Goal: Feedback & Contribution: Contribute content

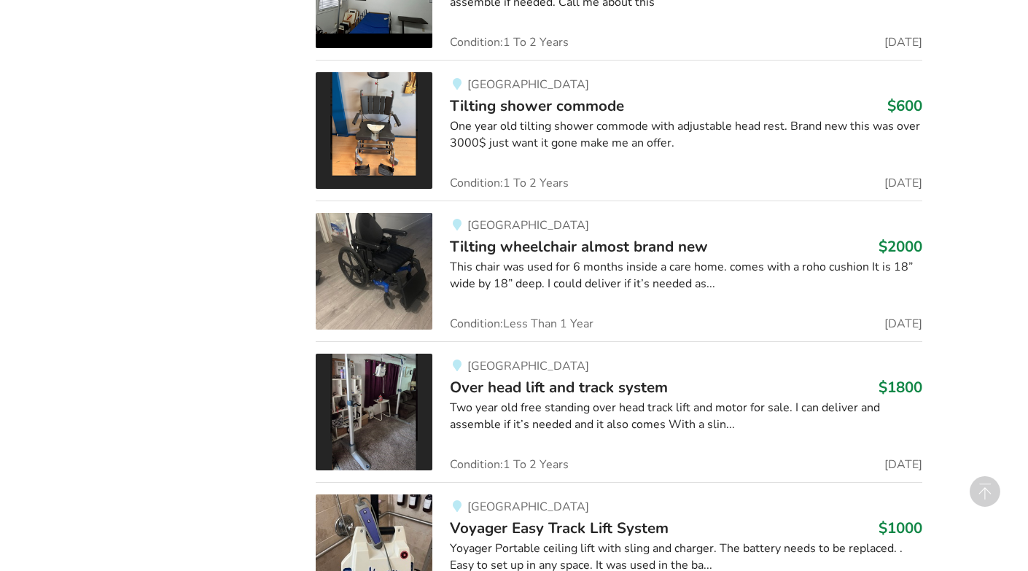
scroll to position [2751, 0]
click at [383, 231] on img at bounding box center [374, 270] width 117 height 117
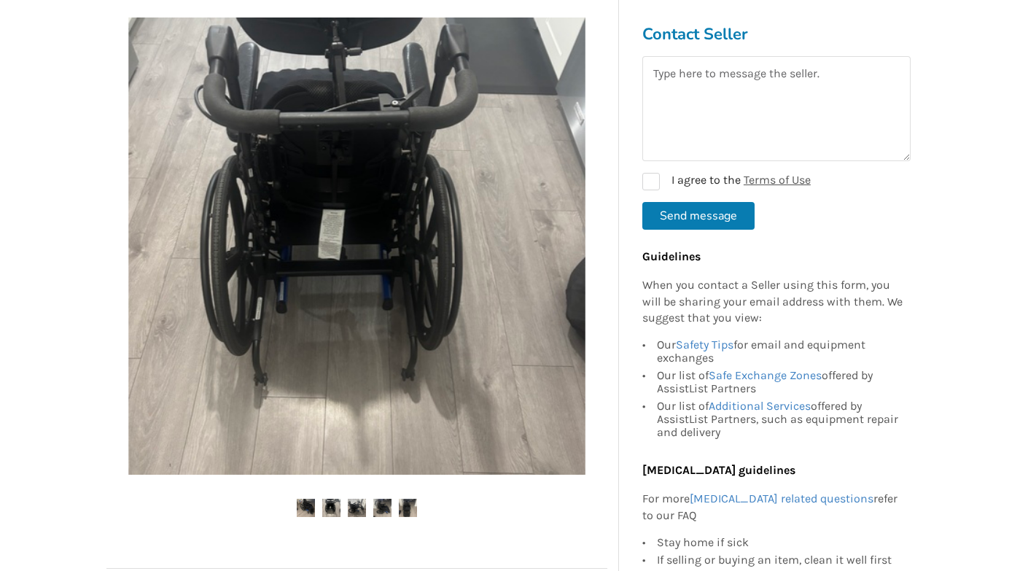
scroll to position [265, 0]
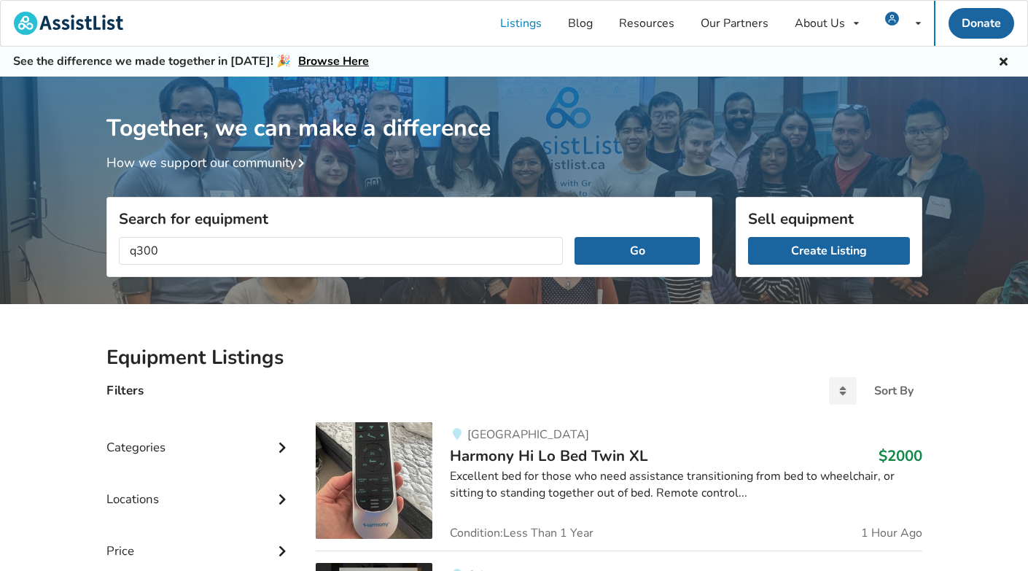
click at [637, 250] on button "Go" at bounding box center [636, 251] width 125 height 28
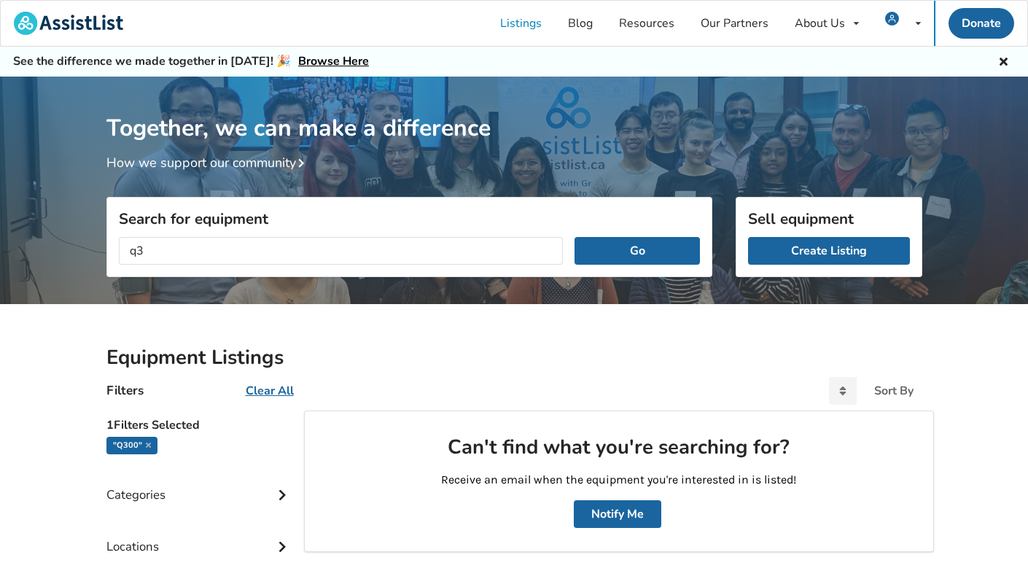
type input "q"
click at [637, 250] on button "Go" at bounding box center [636, 251] width 125 height 28
click at [142, 249] on input "Q 300" at bounding box center [341, 251] width 445 height 28
click at [637, 250] on button "Go" at bounding box center [636, 251] width 125 height 28
type input "Q"
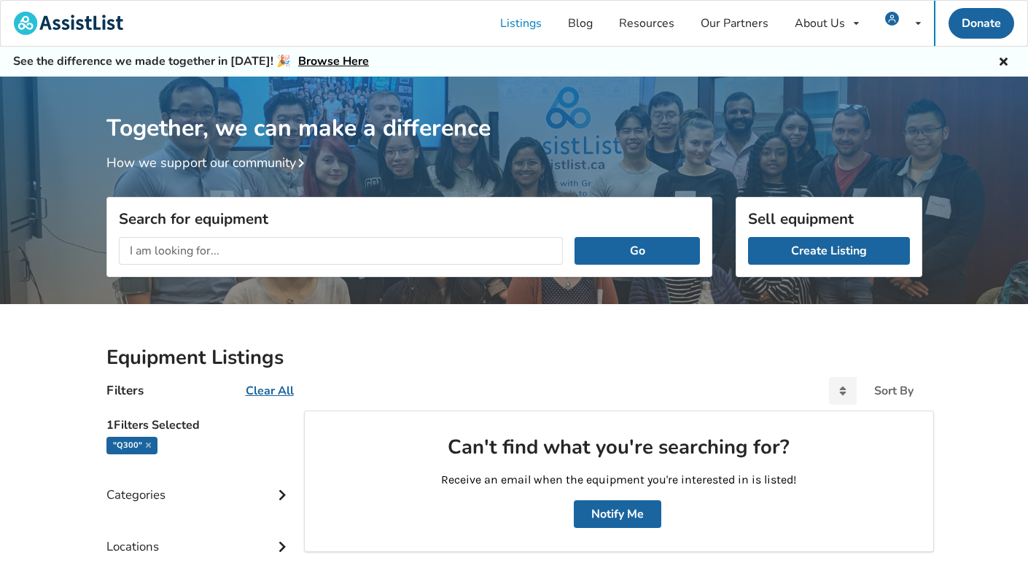
click at [60, 475] on div "Equipment Listings Filters Clear All Sort By Most recent Price ascending Price …" at bounding box center [514, 542] width 1028 height 476
click at [147, 443] on icon at bounding box center [148, 444] width 5 height 7
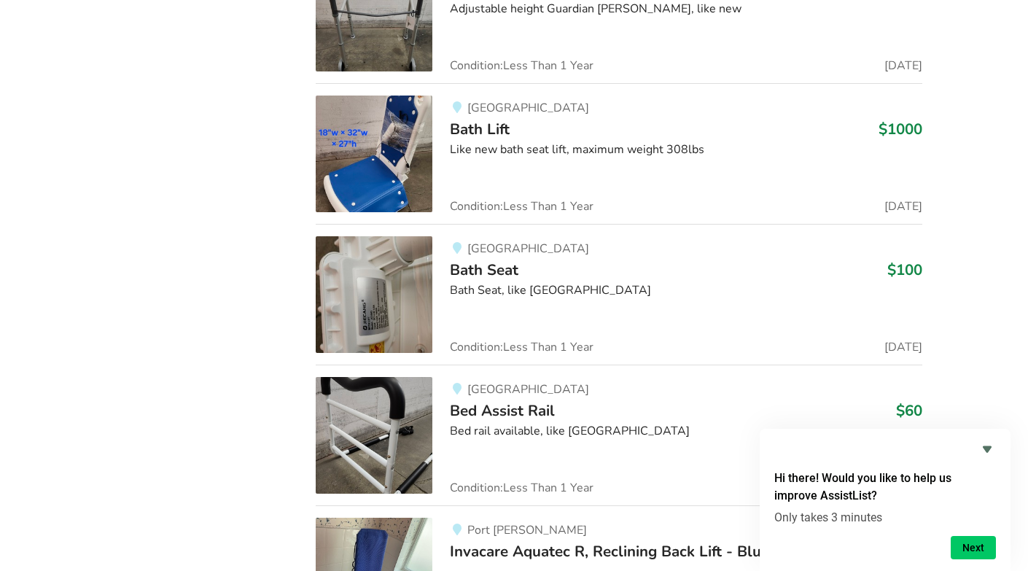
scroll to position [5387, 0]
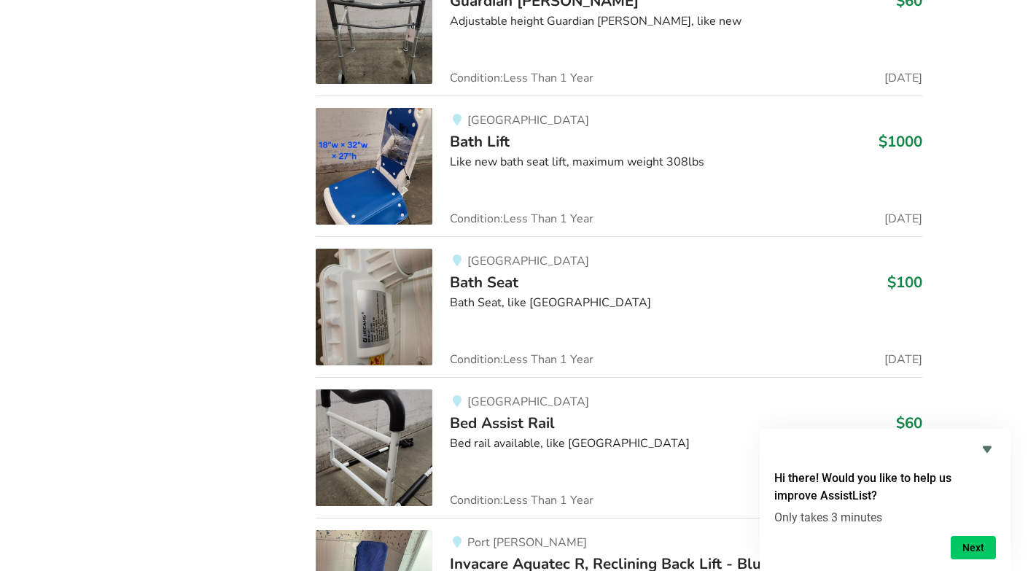
click at [376, 164] on img at bounding box center [374, 166] width 117 height 117
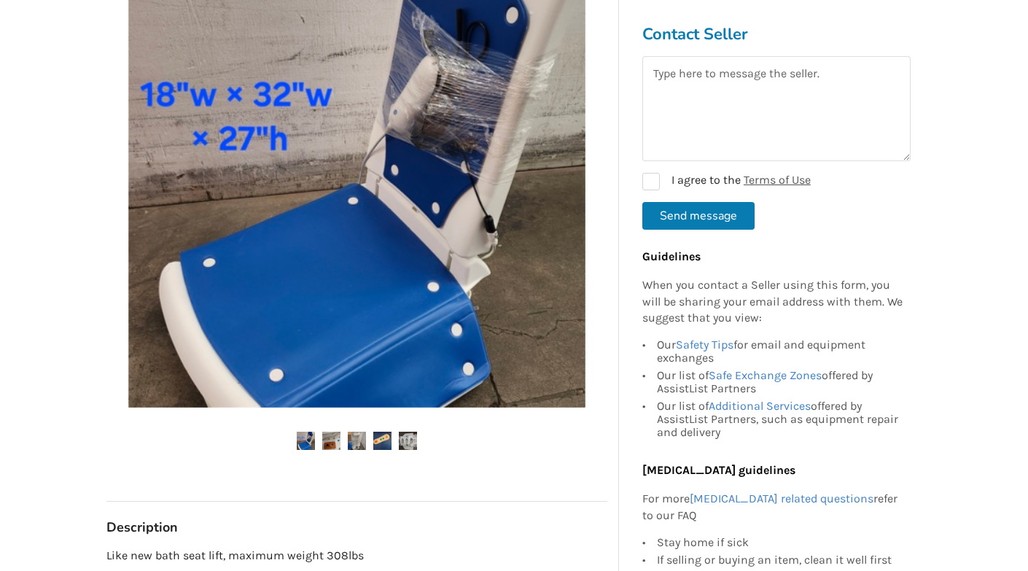
scroll to position [365, 0]
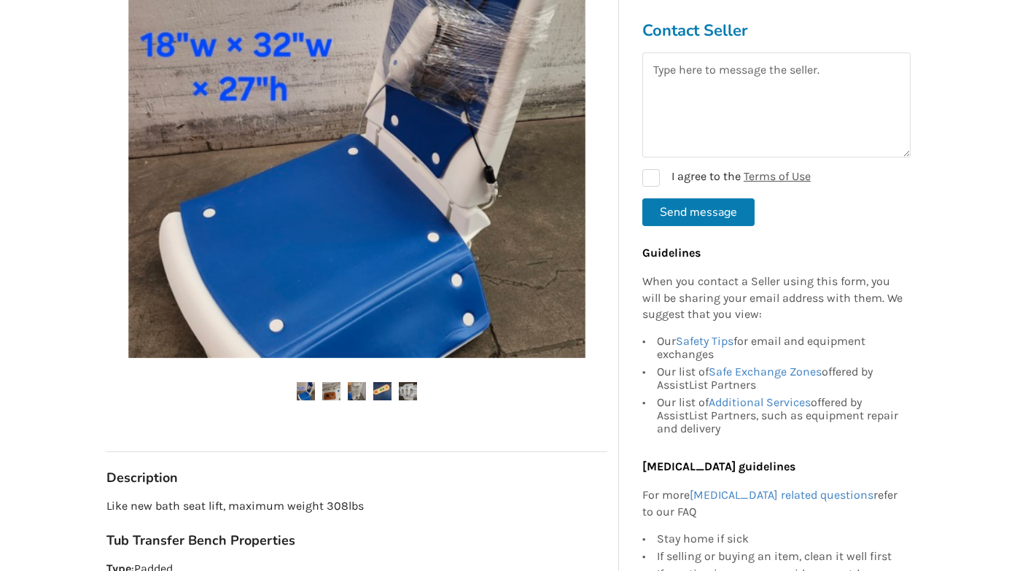
click at [335, 388] on img at bounding box center [331, 391] width 18 height 18
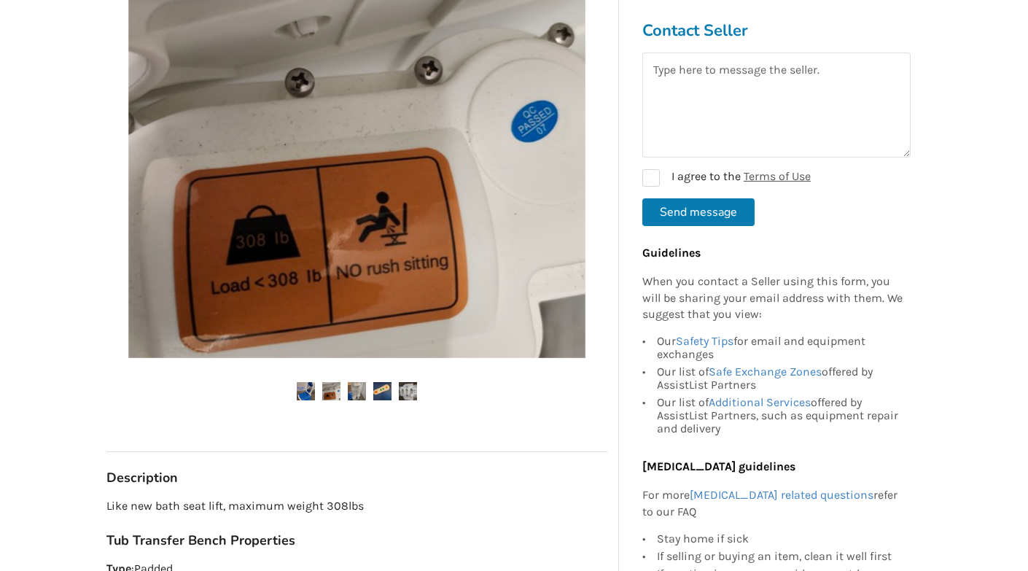
click at [356, 387] on img at bounding box center [357, 391] width 18 height 18
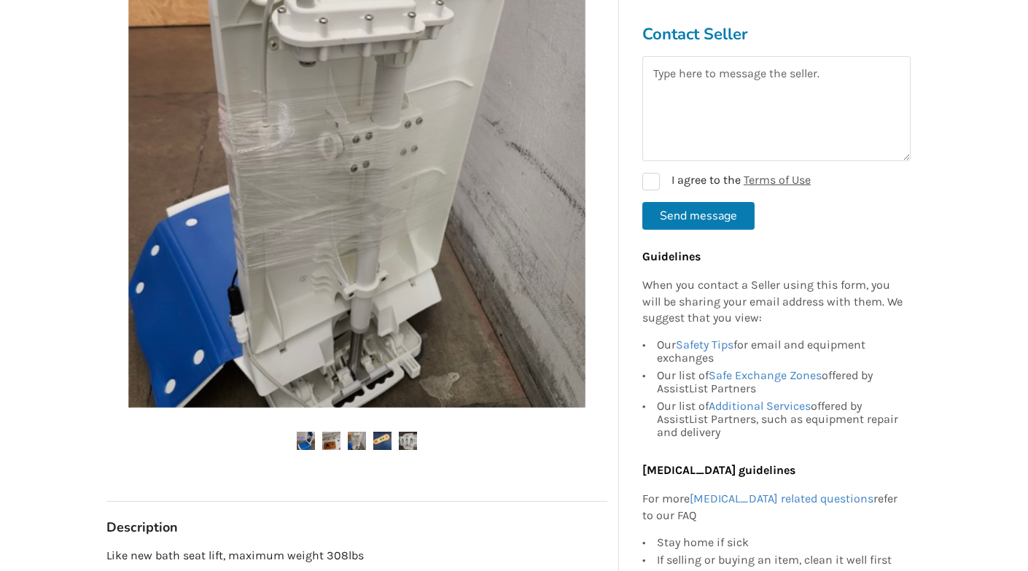
scroll to position [335, 0]
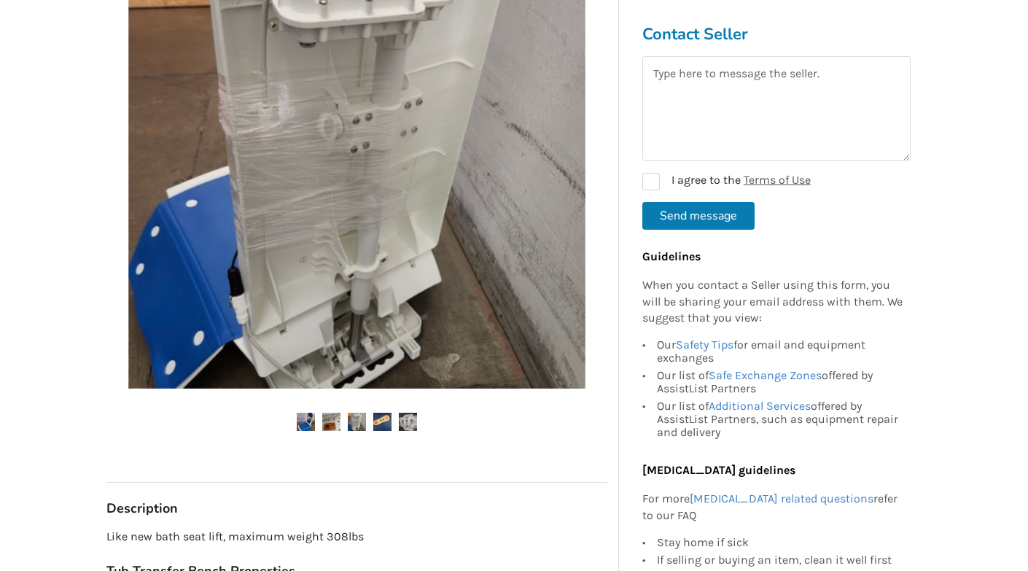
click at [383, 416] on img at bounding box center [382, 422] width 18 height 18
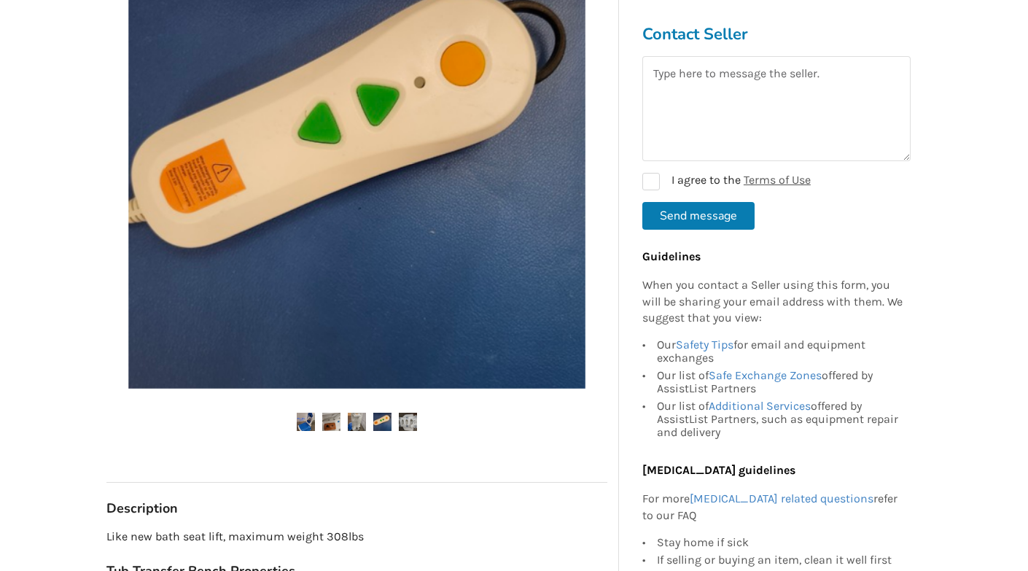
click at [413, 418] on img at bounding box center [408, 422] width 18 height 18
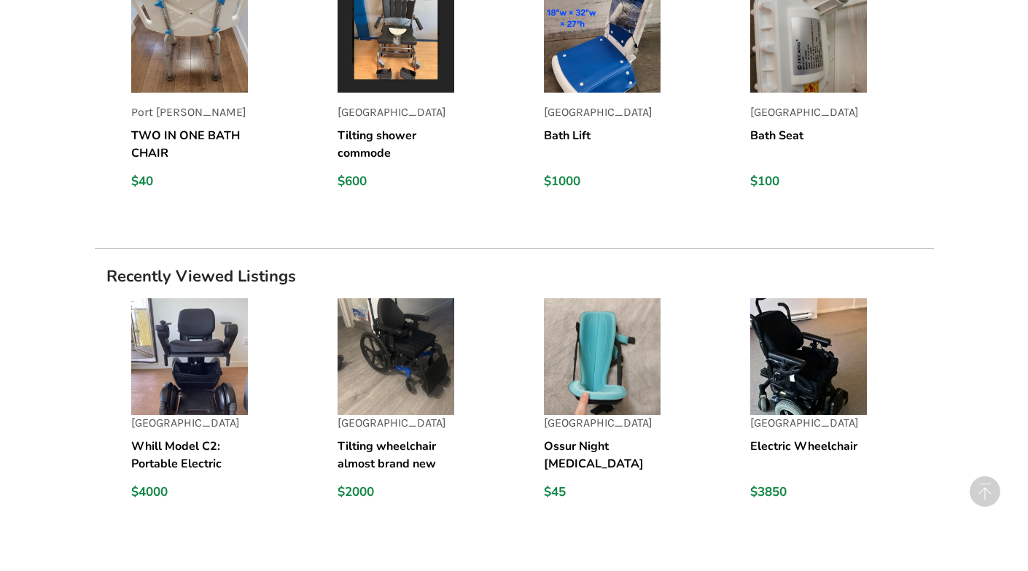
scroll to position [1153, 0]
click at [781, 355] on img at bounding box center [808, 355] width 117 height 117
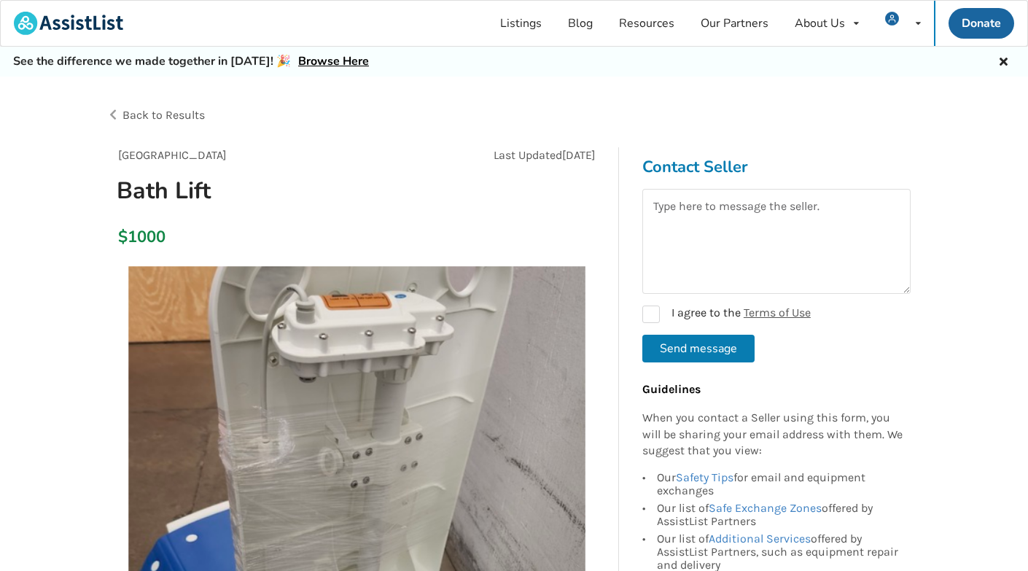
click at [157, 116] on span "Back to Results" at bounding box center [163, 115] width 82 height 14
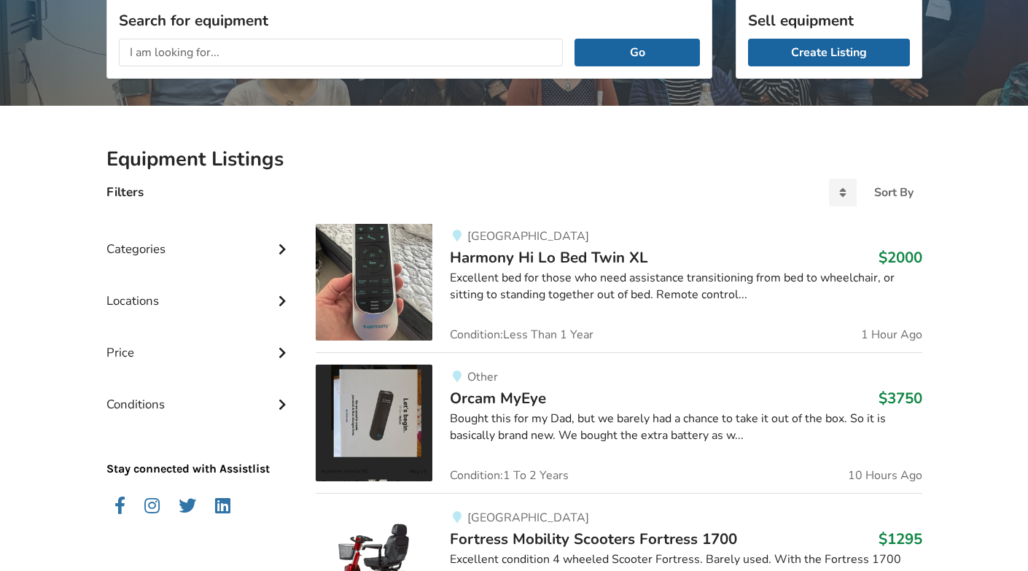
scroll to position [226, 0]
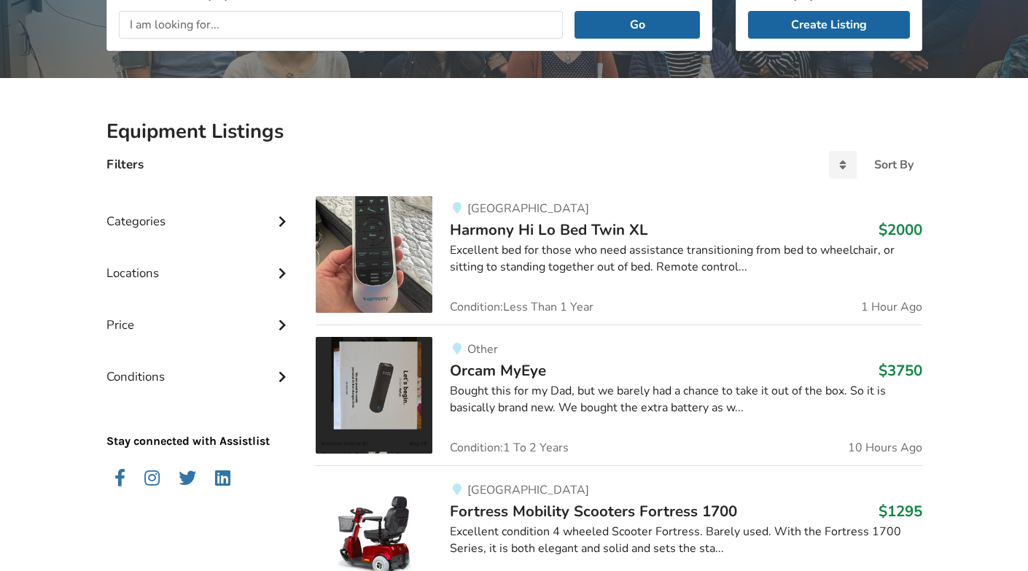
click at [176, 224] on div "Categories" at bounding box center [199, 210] width 187 height 52
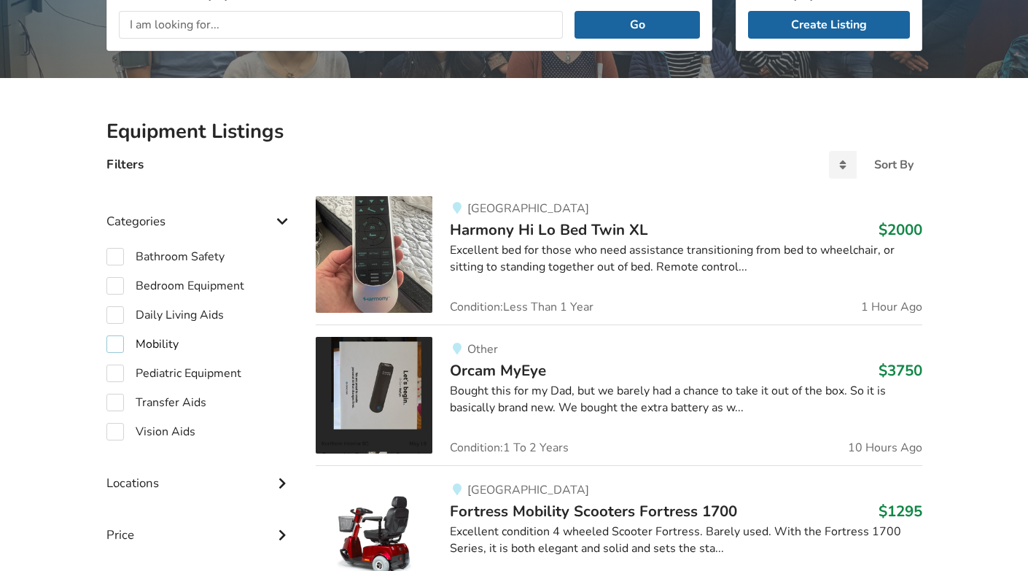
click at [117, 340] on label "Mobility" at bounding box center [142, 343] width 72 height 17
checkbox input "true"
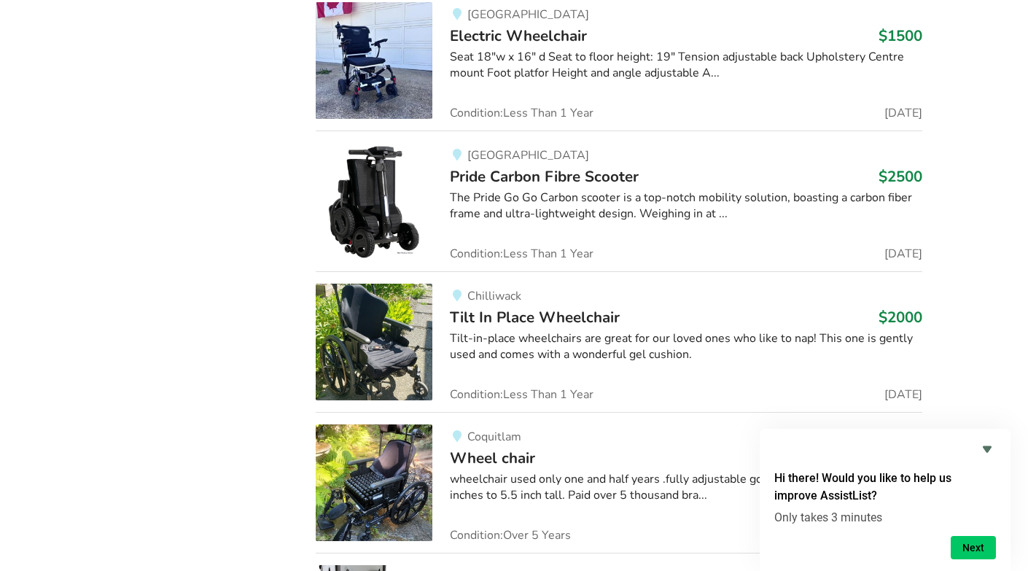
scroll to position [13423, 0]
click at [387, 319] on img at bounding box center [374, 341] width 117 height 117
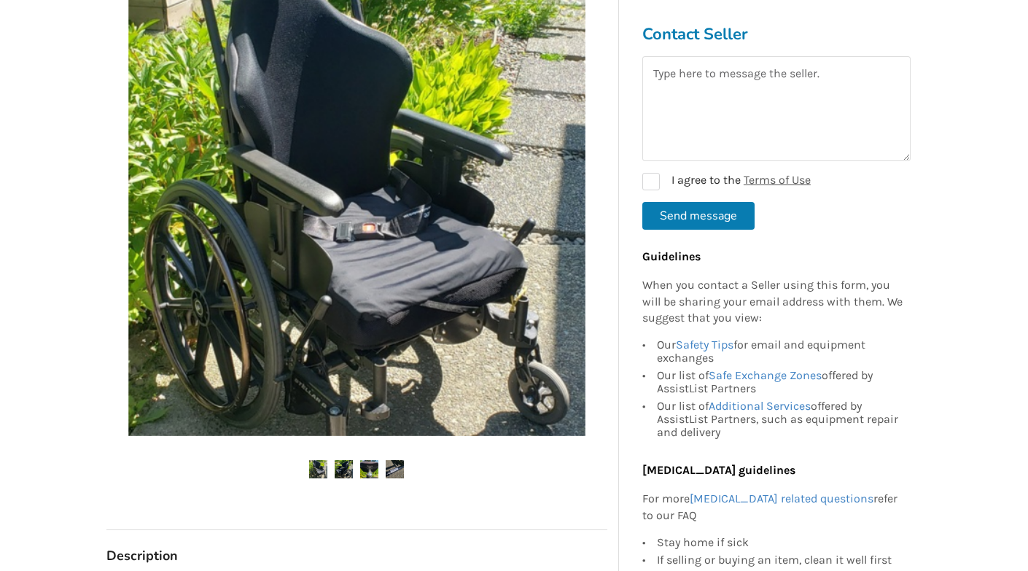
scroll to position [316, 0]
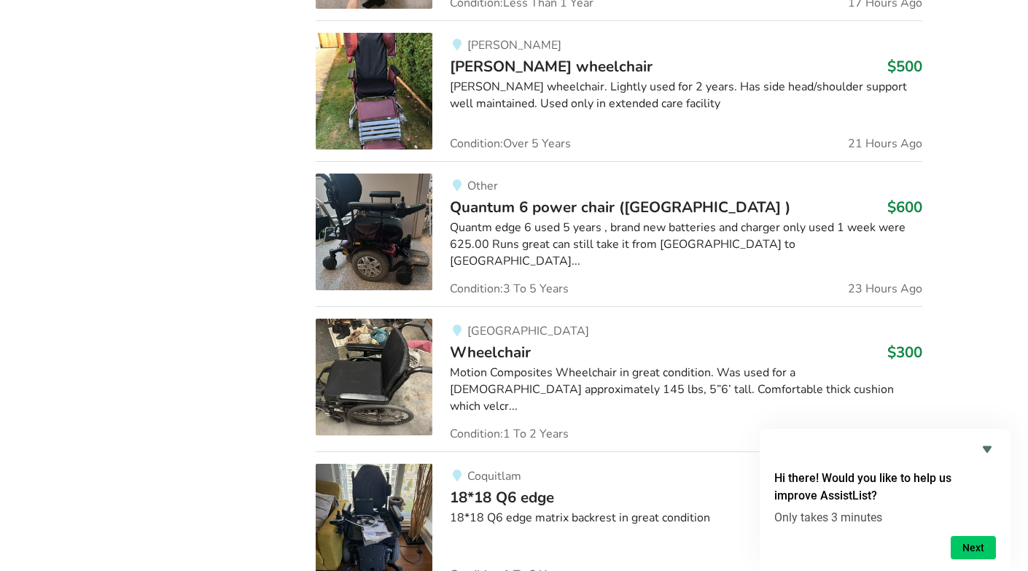
scroll to position [1102, 0]
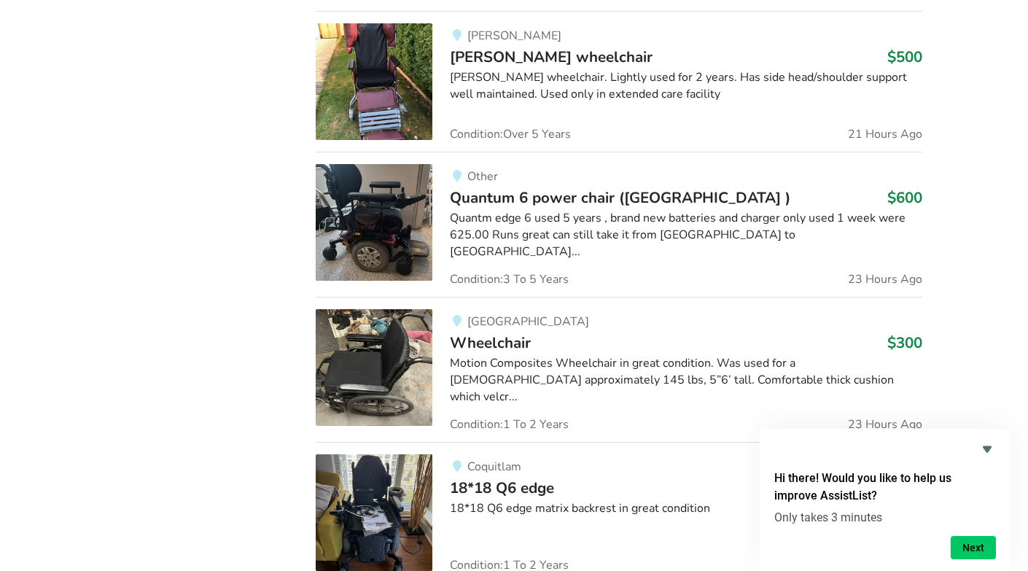
click at [399, 217] on img at bounding box center [374, 222] width 117 height 117
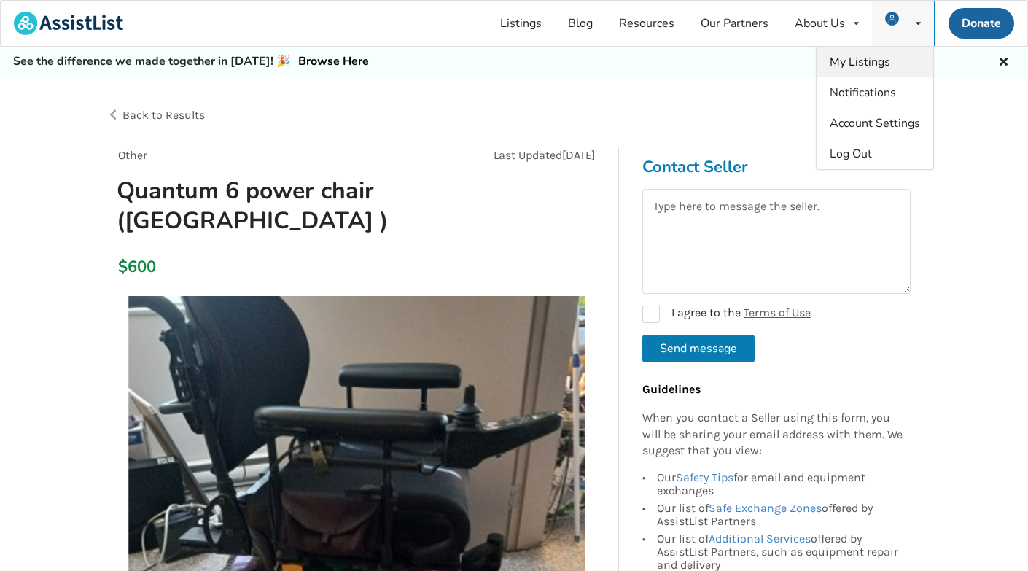
click at [888, 65] on span "My Listings" at bounding box center [859, 62] width 60 height 16
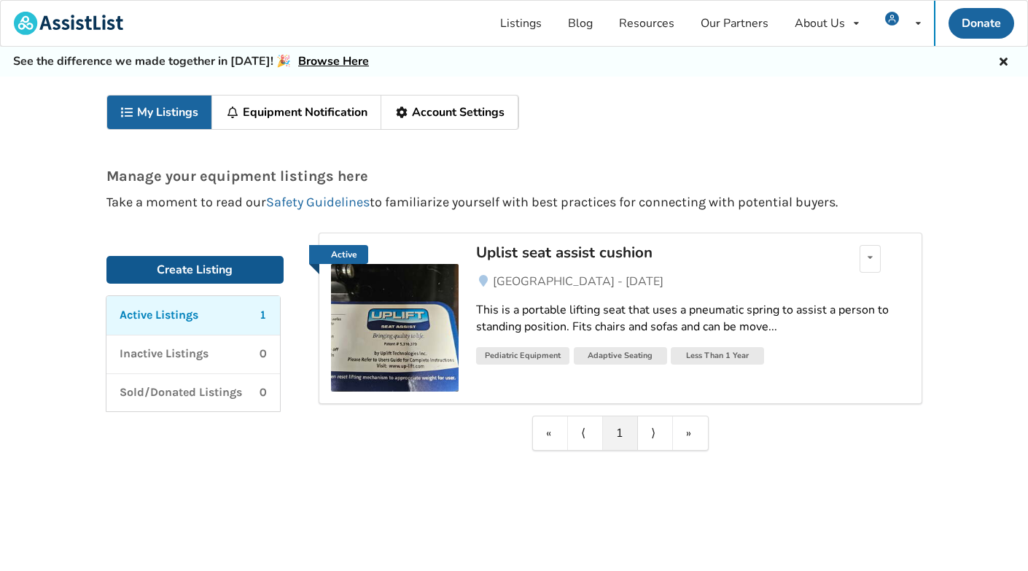
click at [193, 268] on link "Create Listing" at bounding box center [195, 270] width 178 height 28
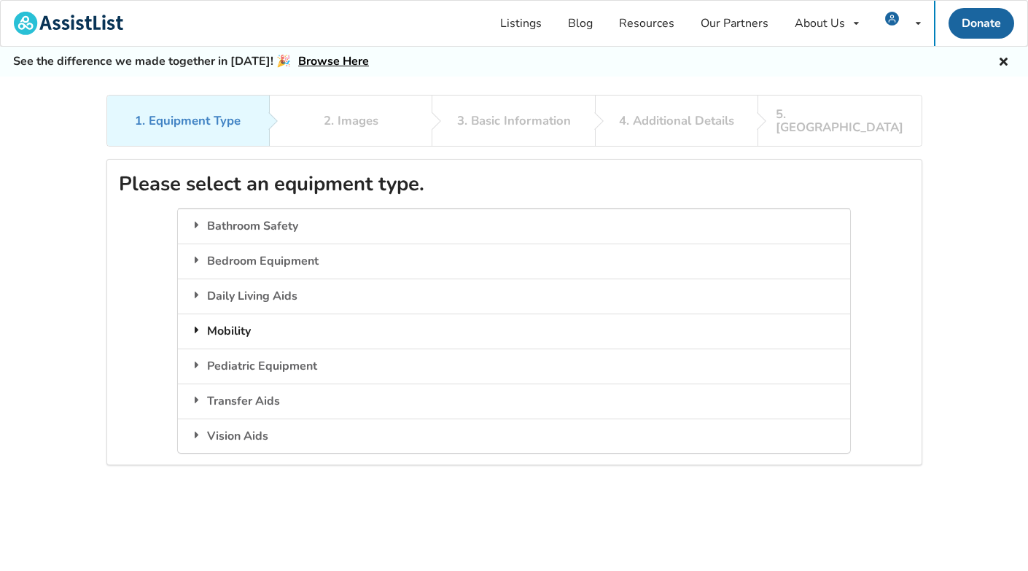
click at [199, 324] on icon at bounding box center [197, 330] width 15 height 12
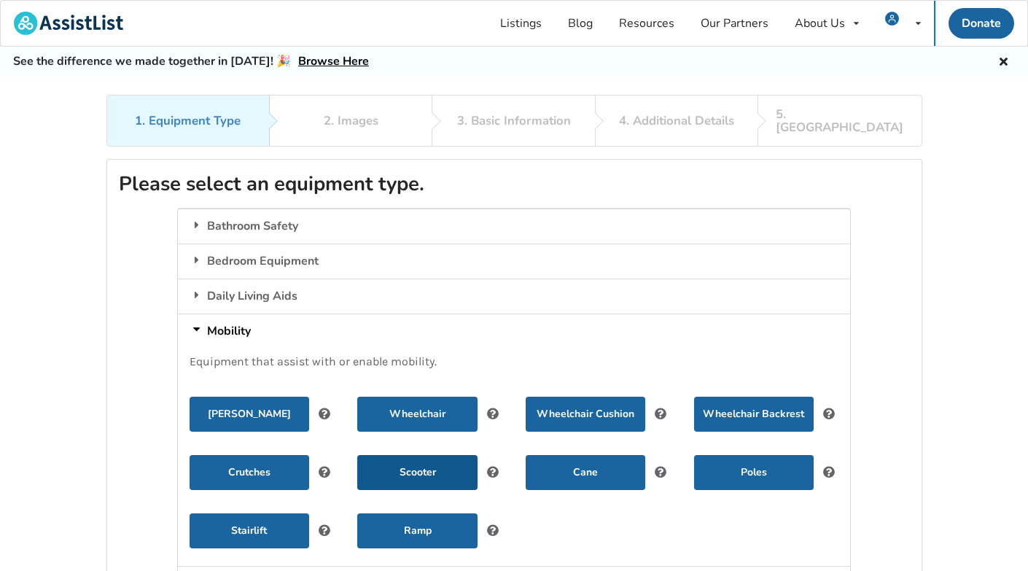
click at [439, 455] on button "Scooter" at bounding box center [417, 472] width 120 height 35
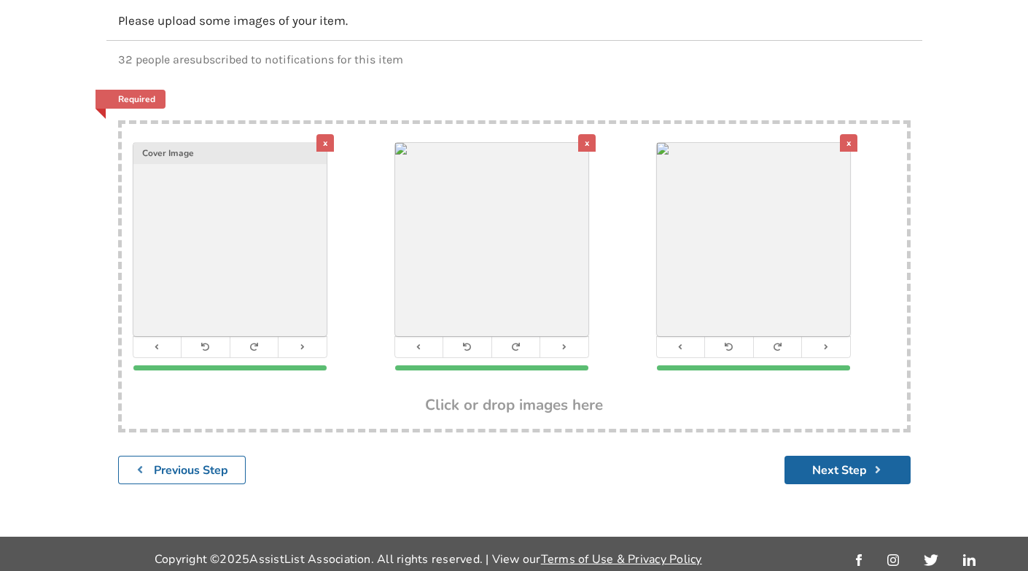
scroll to position [190, 0]
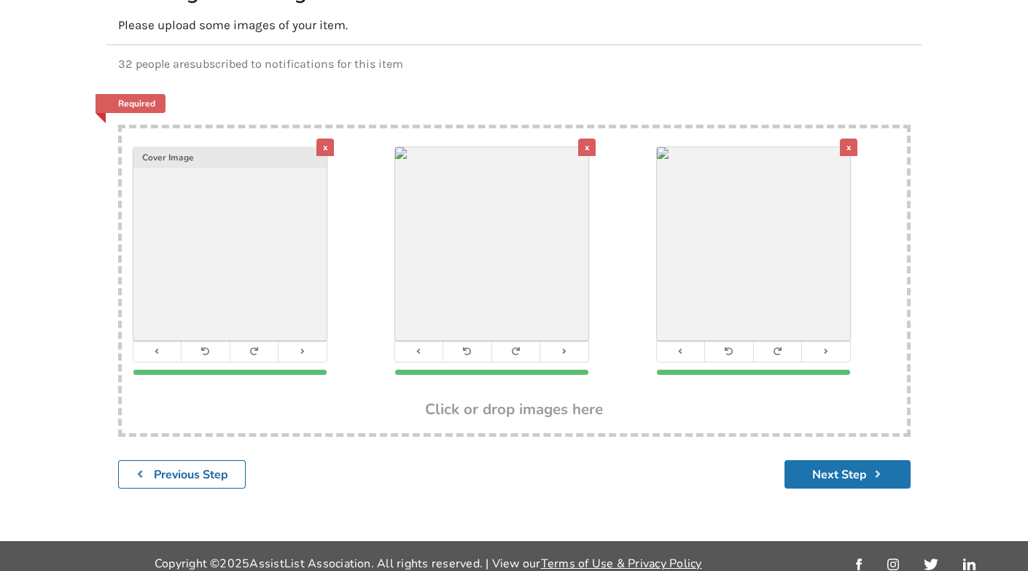
click at [843, 460] on button "Next Step" at bounding box center [847, 474] width 126 height 28
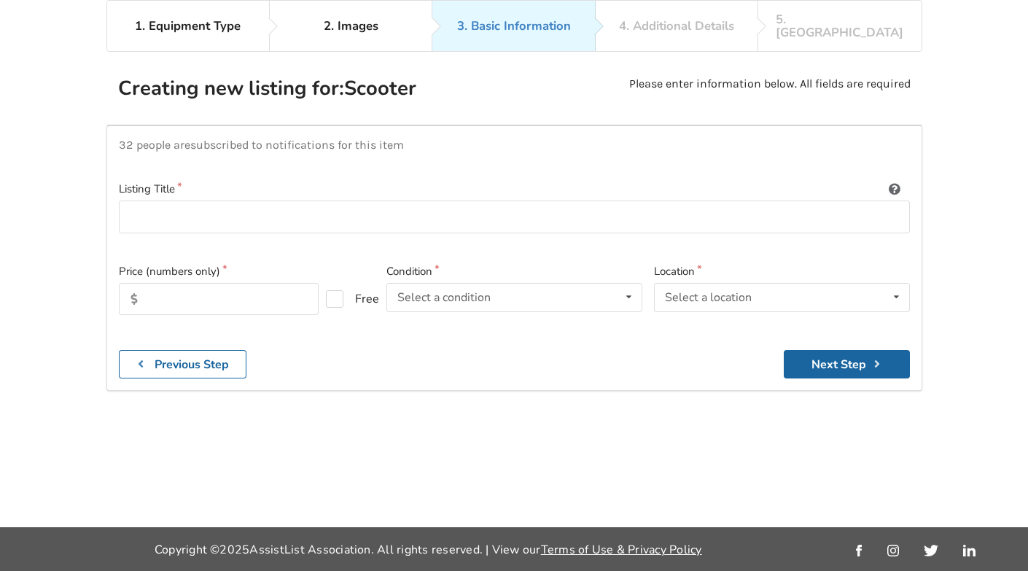
scroll to position [135, 0]
click at [316, 200] on input at bounding box center [514, 216] width 791 height 33
type input "Luggie folding scooter"
click at [249, 283] on input "text" at bounding box center [219, 299] width 200 height 32
type input "175"
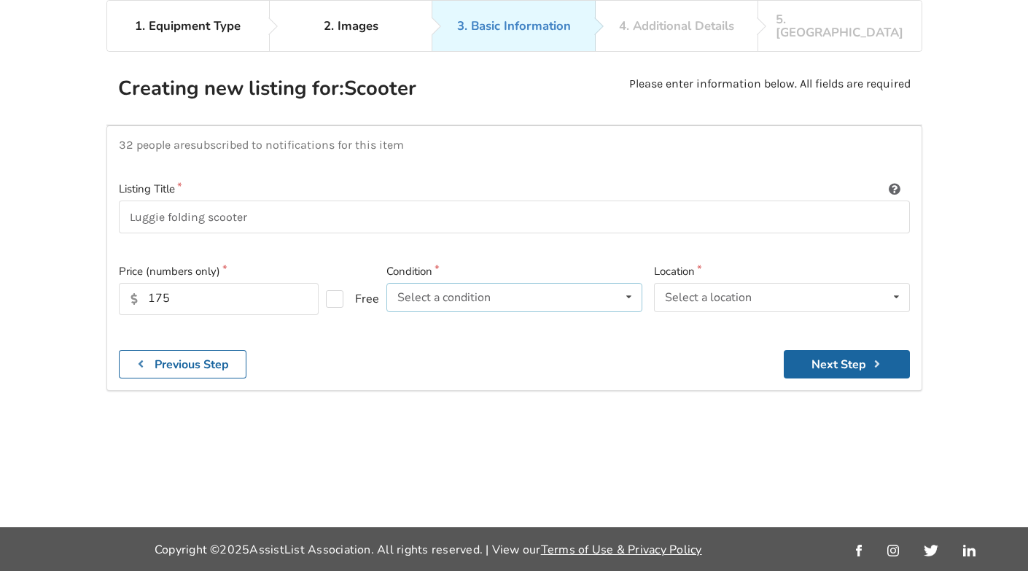
click at [618, 284] on icon at bounding box center [628, 297] width 21 height 27
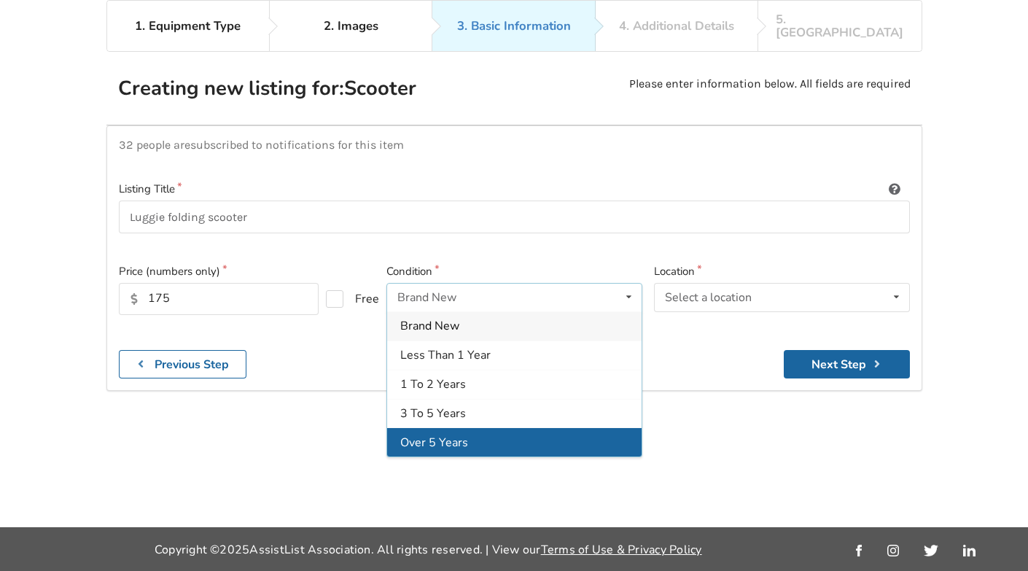
click at [535, 428] on div "Over 5 Years" at bounding box center [514, 442] width 254 height 29
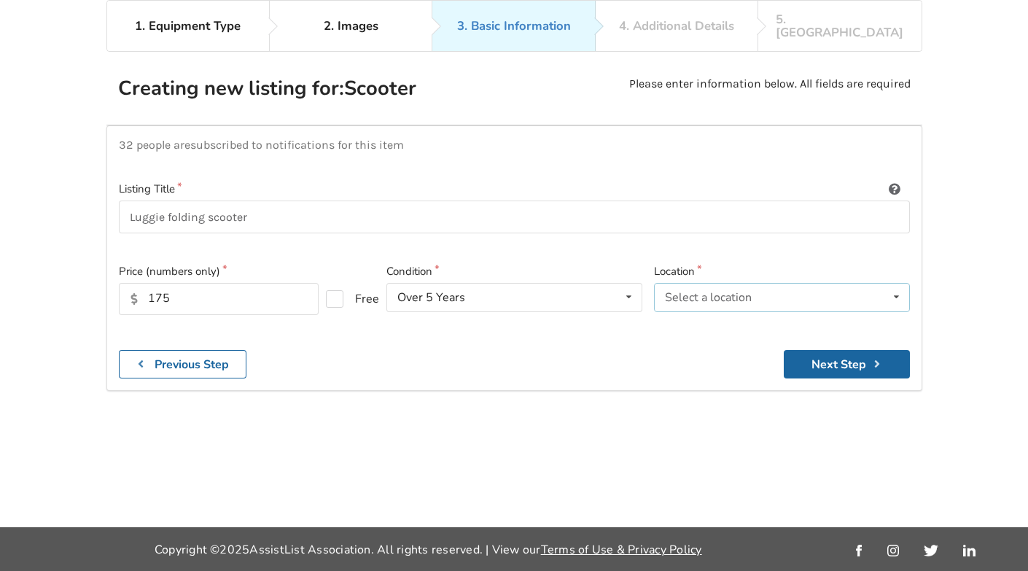
click at [856, 283] on div "Select a location Abbotsford Burnaby Chilliwack Coquitlam Delta Langley Maple R…" at bounding box center [782, 297] width 256 height 29
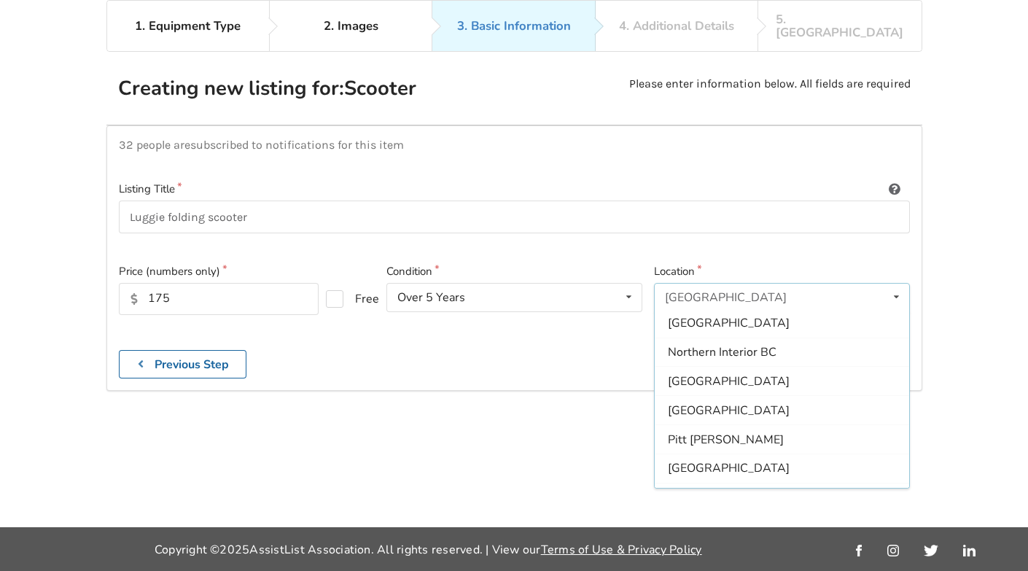
scroll to position [196, 0]
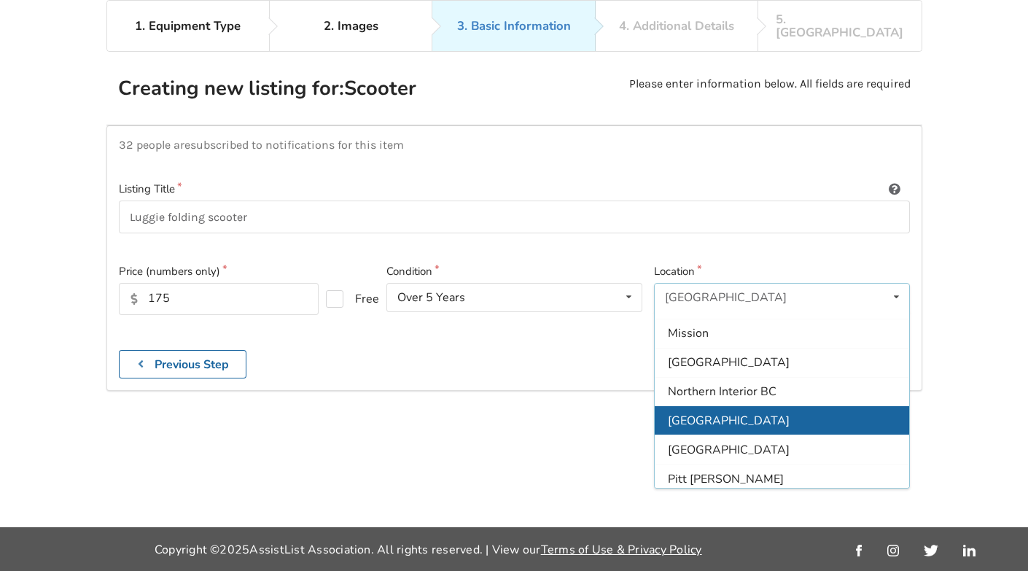
click at [750, 413] on span "North Vancouver" at bounding box center [729, 421] width 122 height 16
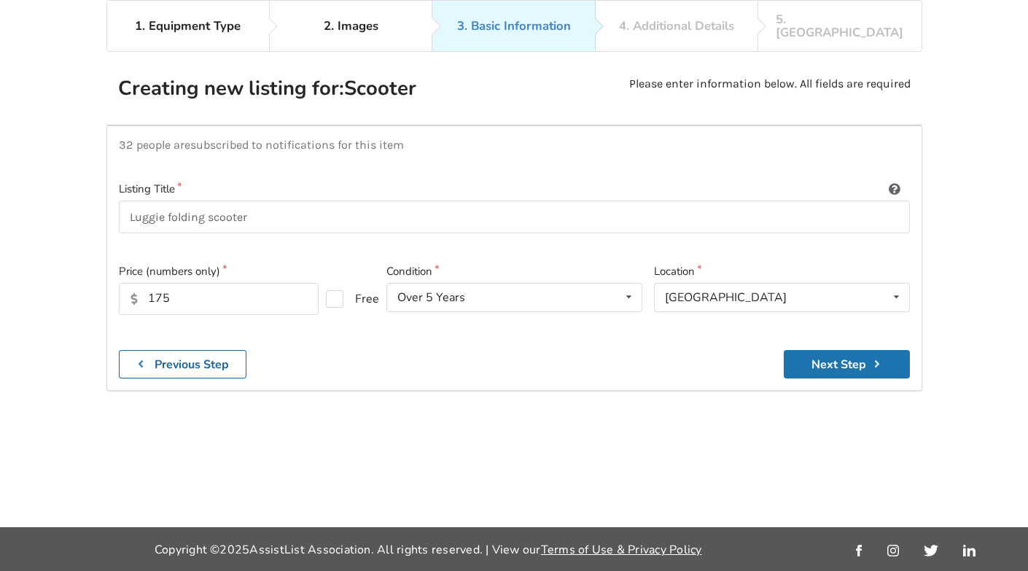
click at [831, 350] on button "Next Step" at bounding box center [847, 364] width 126 height 28
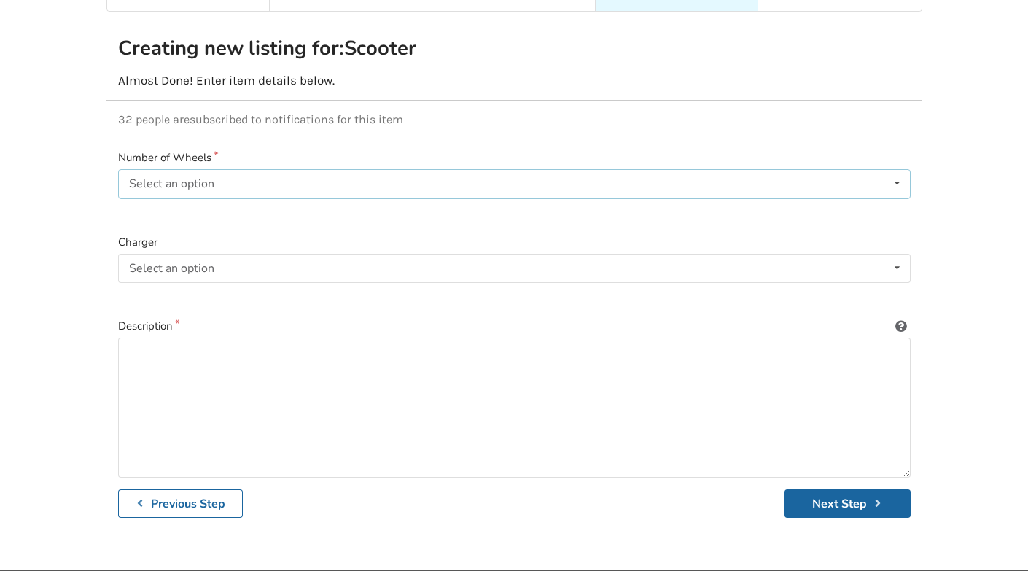
click at [367, 169] on div "Select an option 3 4" at bounding box center [514, 183] width 792 height 29
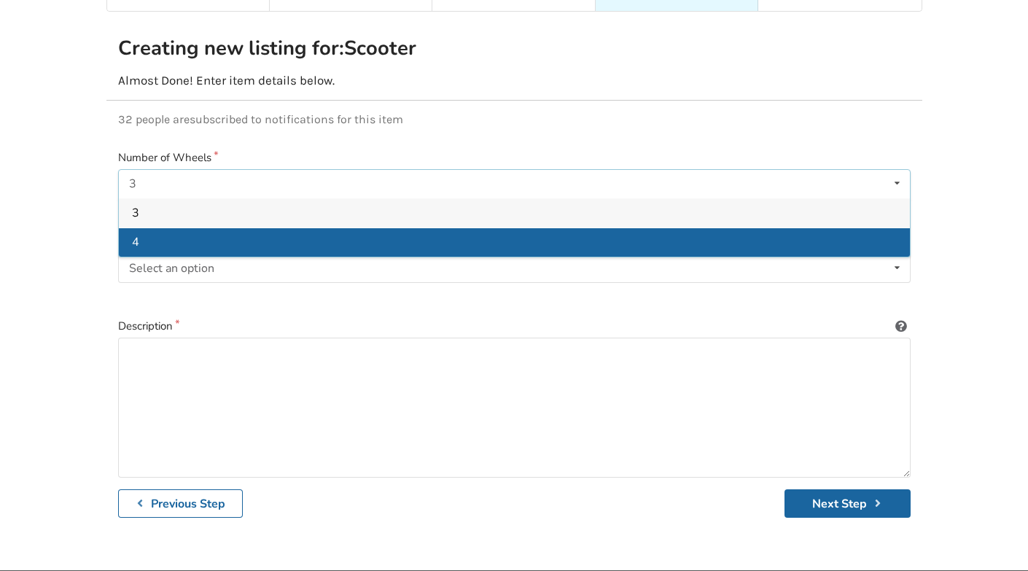
click at [141, 228] on div "4" at bounding box center [514, 241] width 791 height 29
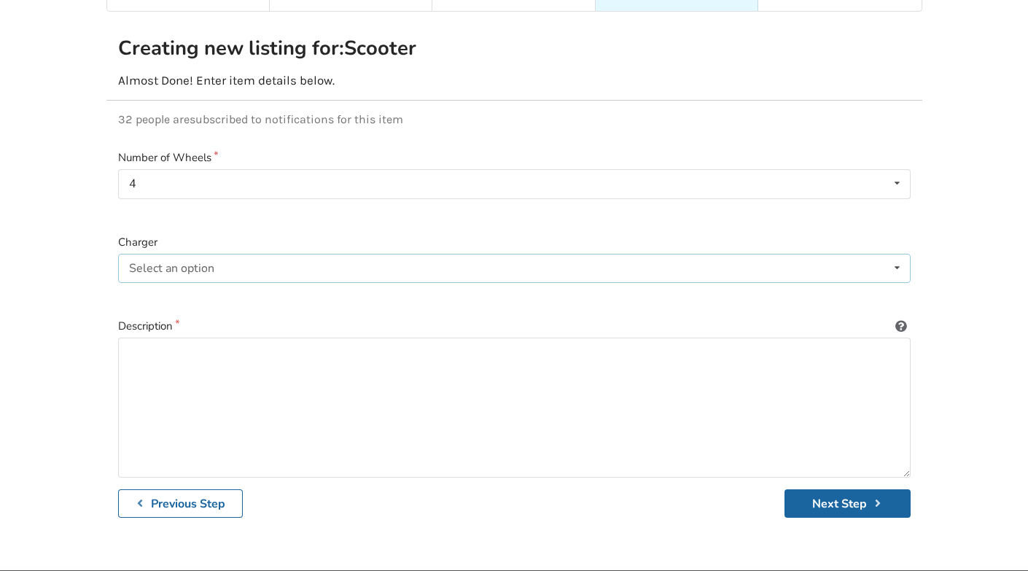
click at [246, 254] on div "Select an option Included Not included" at bounding box center [514, 268] width 792 height 29
click at [193, 282] on div "Included" at bounding box center [514, 296] width 791 height 29
click at [240, 339] on textarea at bounding box center [514, 407] width 792 height 140
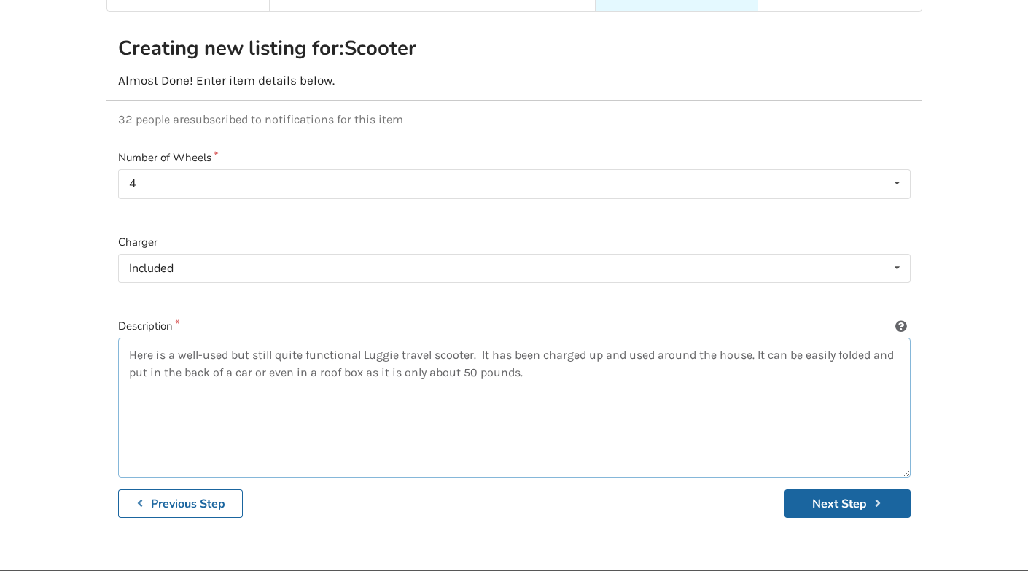
click at [764, 340] on textarea "Here is a well-used but still quite functional Luggie travel scooter. It has be…" at bounding box center [514, 407] width 792 height 140
type textarea "Here is a well-used but still quite functional Luggie travel scooter. It has be…"
click at [837, 489] on button "Next Step" at bounding box center [847, 503] width 126 height 28
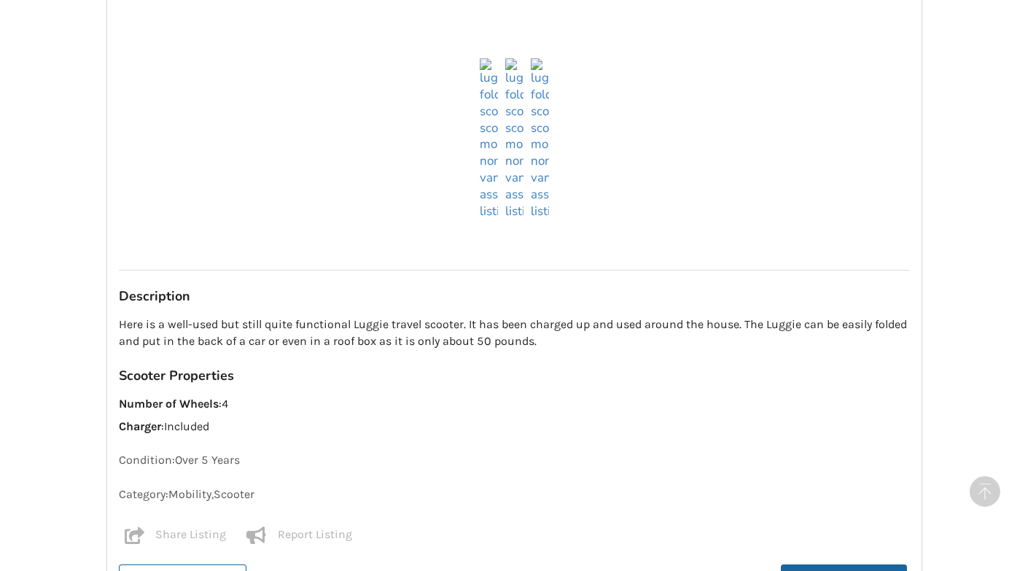
scroll to position [1203, 0]
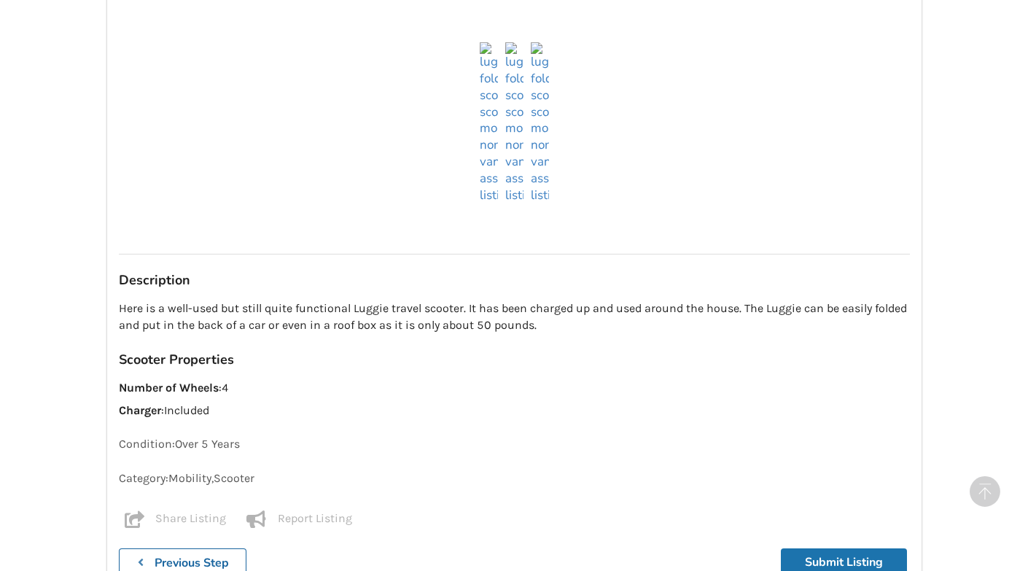
click at [838, 548] on button "Submit Listing" at bounding box center [844, 562] width 126 height 28
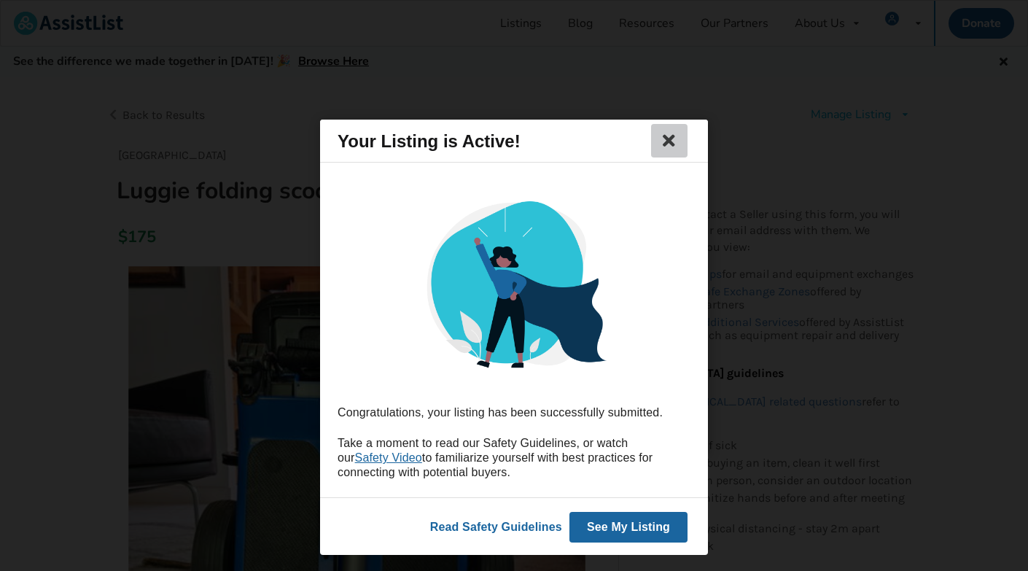
click at [669, 141] on icon at bounding box center [669, 140] width 20 height 17
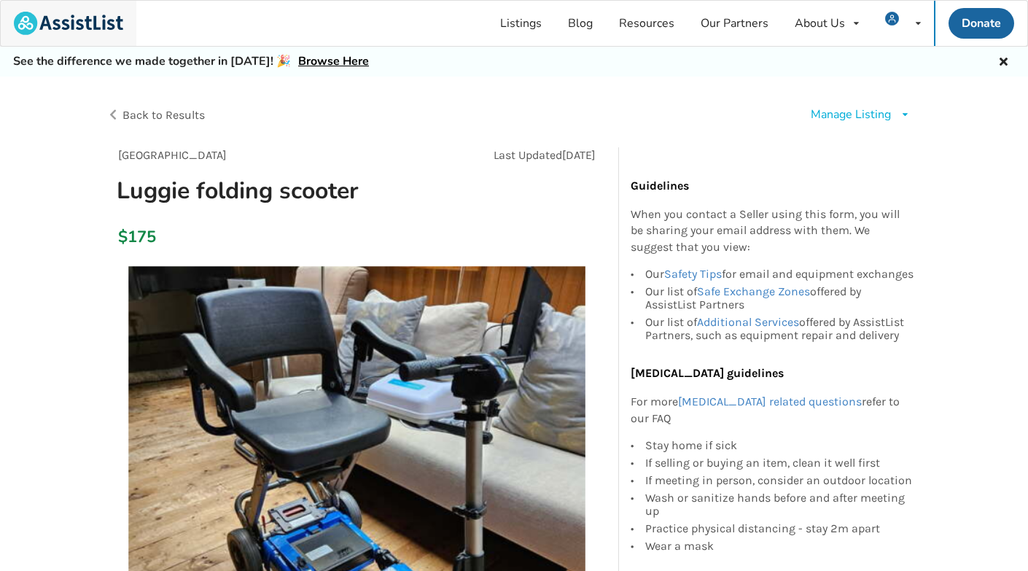
click at [93, 25] on img at bounding box center [68, 23] width 109 height 23
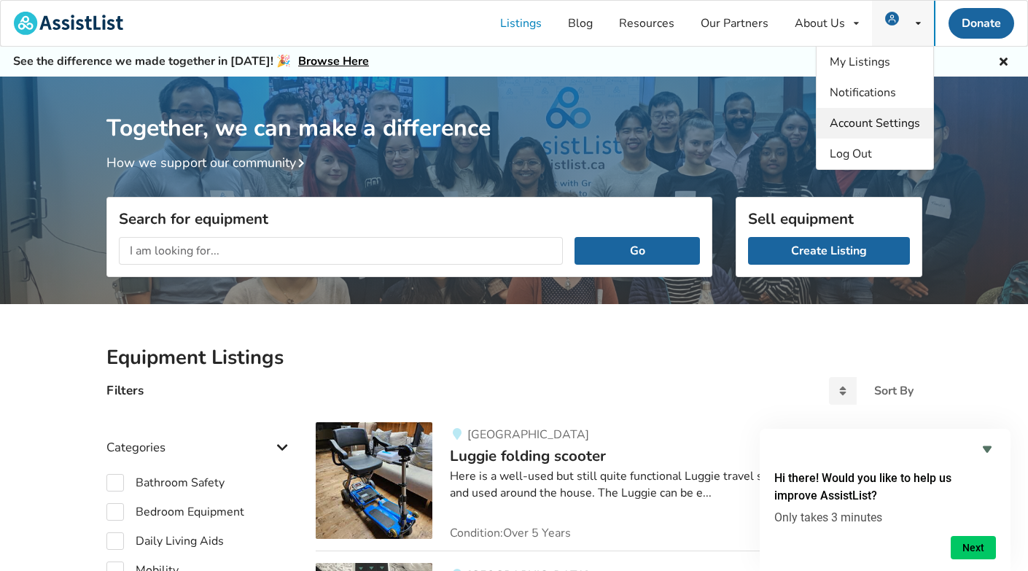
click at [883, 120] on span "Account Settings" at bounding box center [874, 123] width 90 height 16
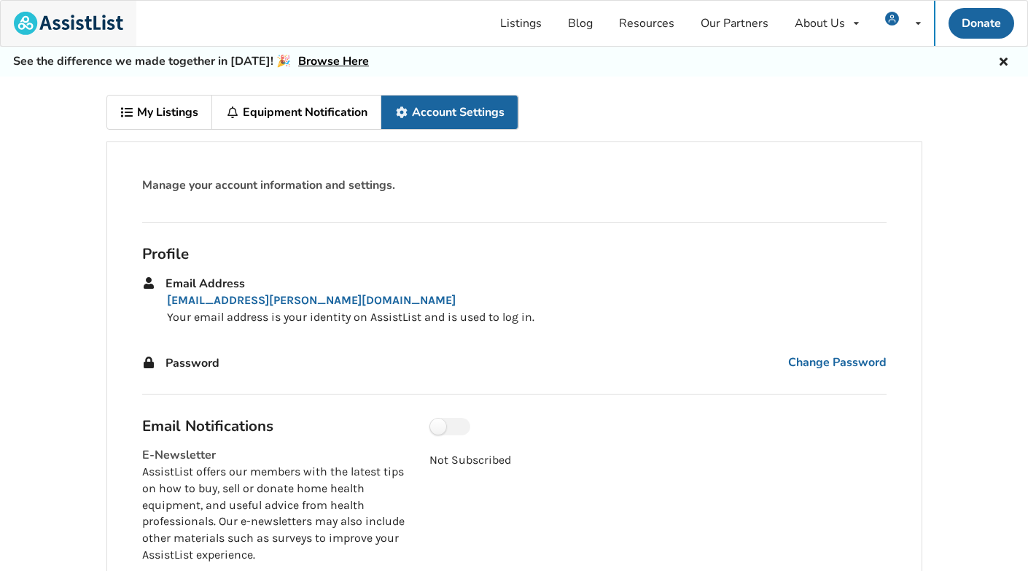
click at [60, 21] on img at bounding box center [68, 23] width 109 height 23
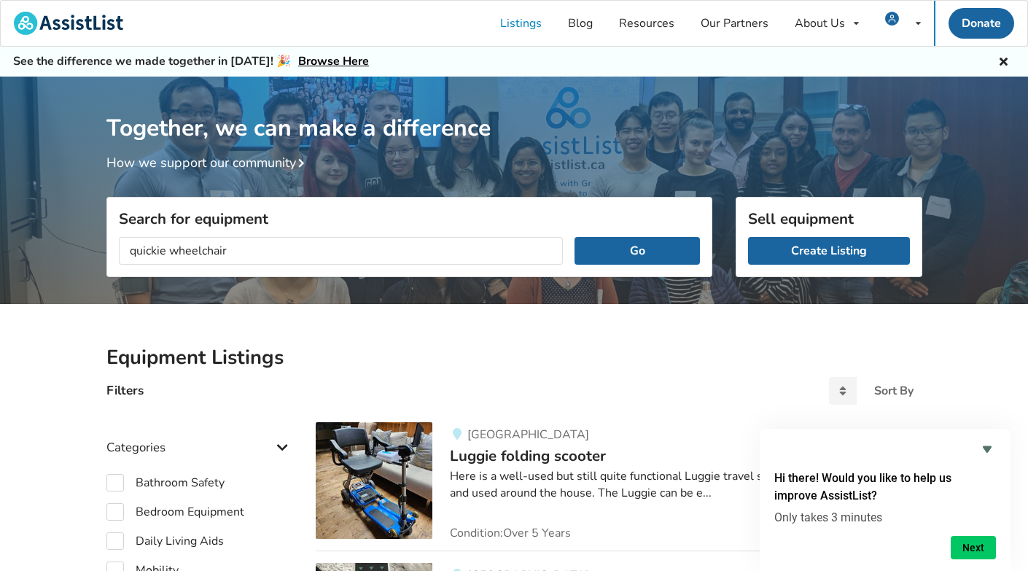
click at [637, 250] on button "Go" at bounding box center [636, 251] width 125 height 28
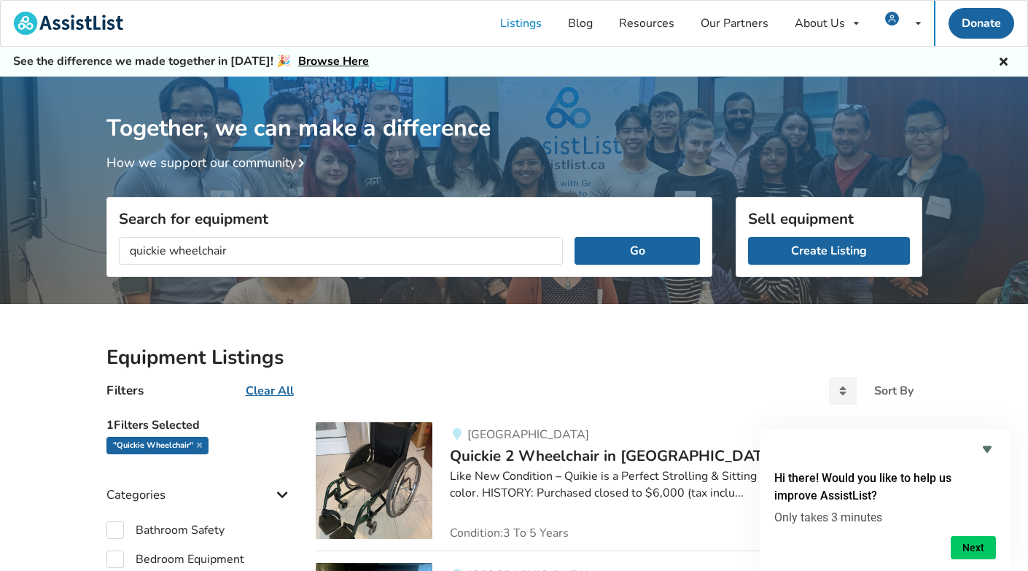
click at [143, 249] on input "quickie wheelchair" at bounding box center [341, 251] width 445 height 28
click at [637, 250] on button "Go" at bounding box center [636, 251] width 125 height 28
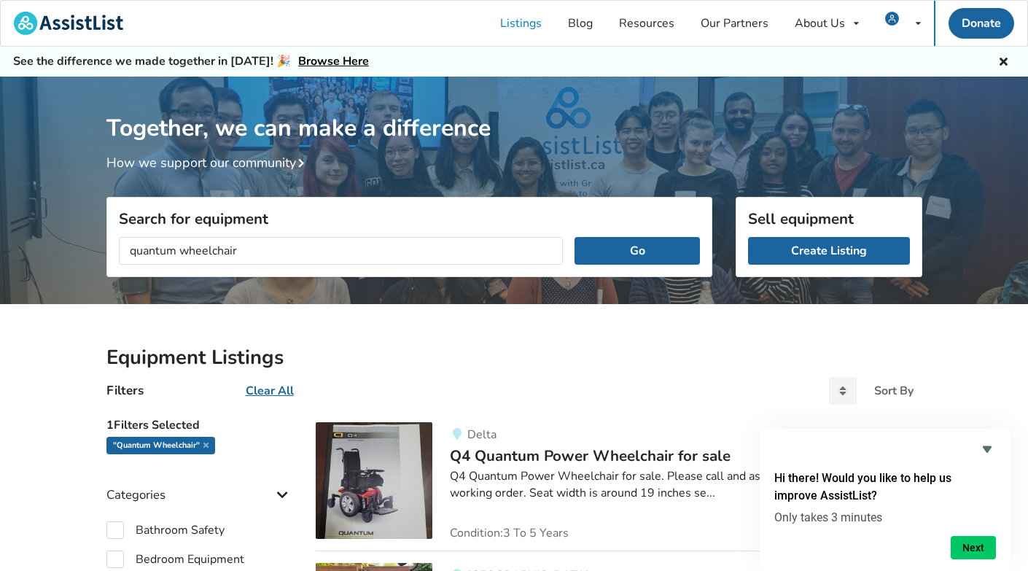
click at [138, 249] on input "quantum wheelchair" at bounding box center [341, 251] width 445 height 28
click at [637, 250] on button "Go" at bounding box center [636, 251] width 125 height 28
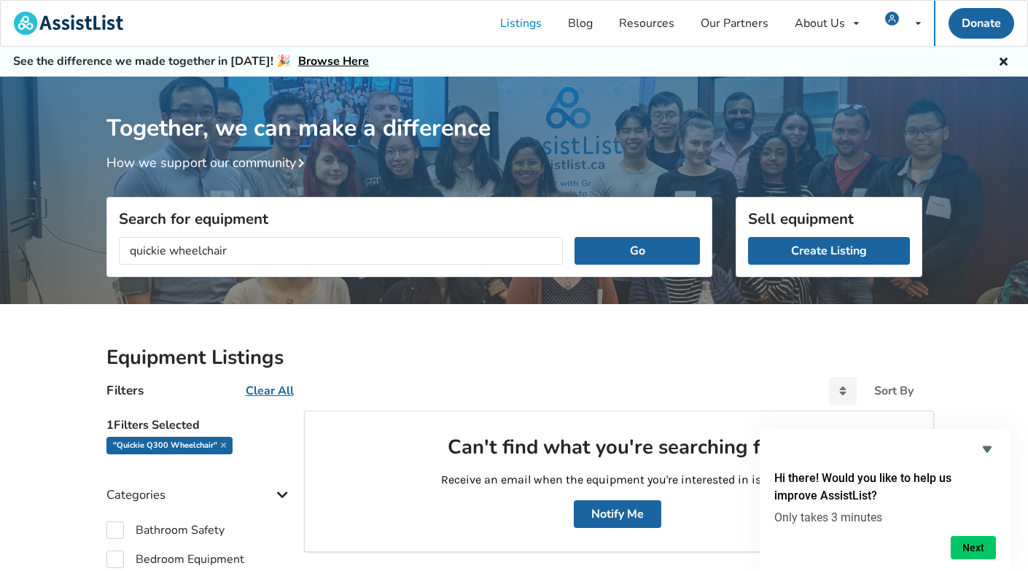
type input "quickie wheelchair"
click at [637, 250] on button "Go" at bounding box center [636, 251] width 125 height 28
